Goal: Task Accomplishment & Management: Manage account settings

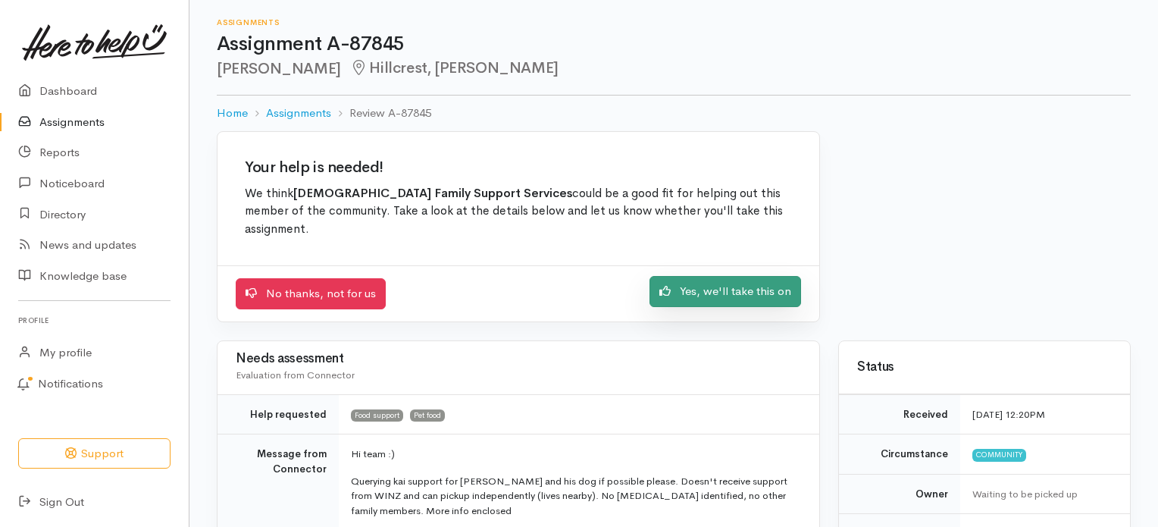
click at [726, 276] on link "Yes, we'll take this on" at bounding box center [726, 291] width 152 height 31
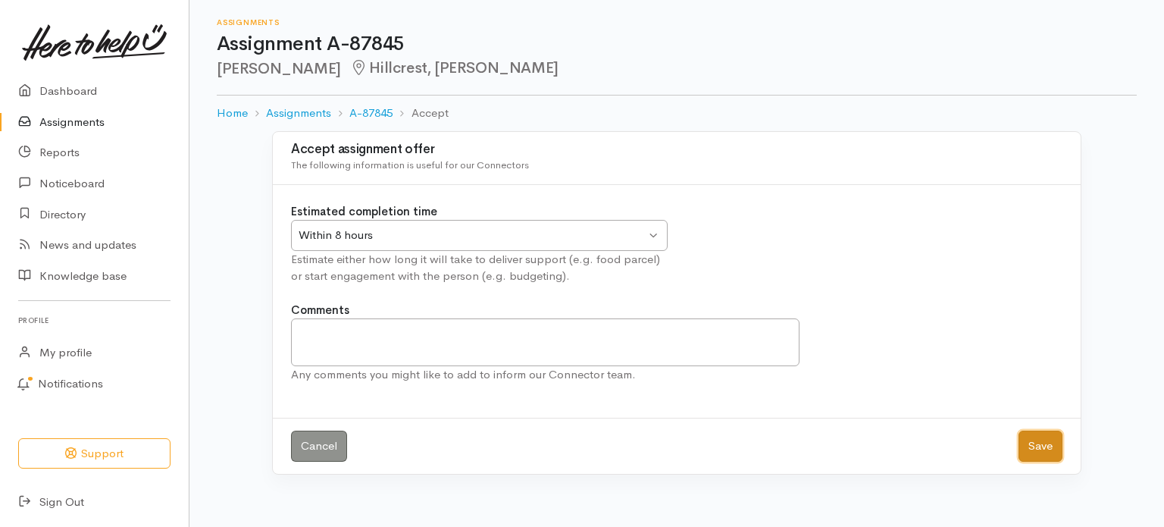
click at [1044, 447] on button "Save" at bounding box center [1041, 445] width 44 height 31
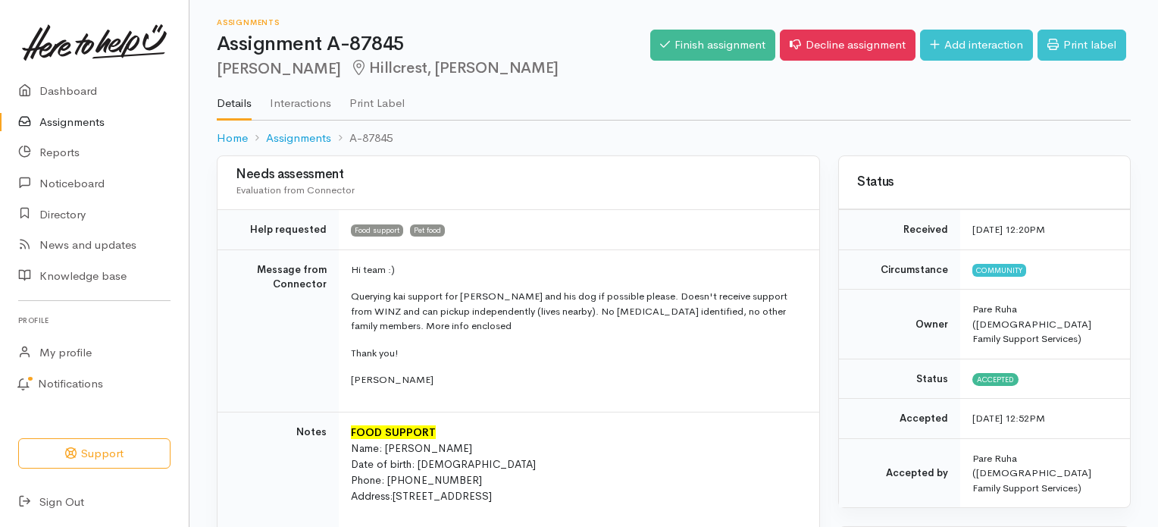
click at [77, 123] on link "Assignments" at bounding box center [94, 122] width 189 height 31
